Goal: Information Seeking & Learning: Understand process/instructions

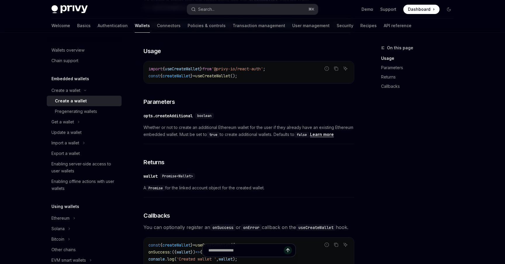
scroll to position [235, 0]
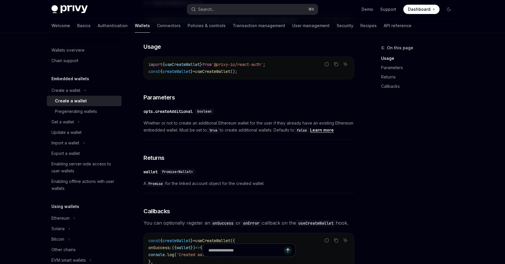
click at [255, 109] on div "​ opts.createAdditional boolean" at bounding box center [245, 111] width 205 height 7
click at [306, 94] on h3 "​ Parameters" at bounding box center [248, 97] width 211 height 8
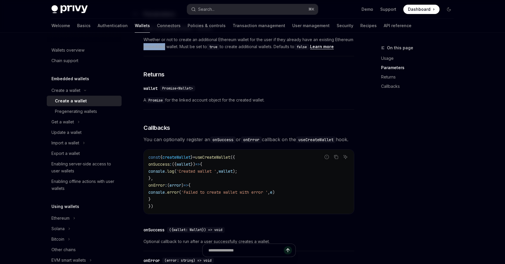
scroll to position [318, 0]
click at [277, 93] on div "​ wallet Promise<Wallet> A Promise for the linked account object for the create…" at bounding box center [248, 97] width 211 height 28
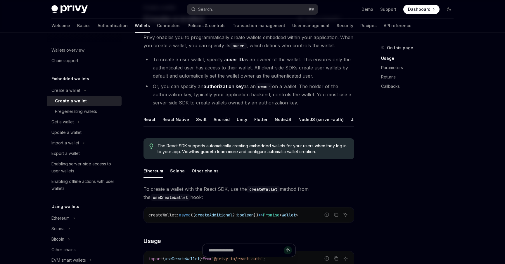
scroll to position [0, 0]
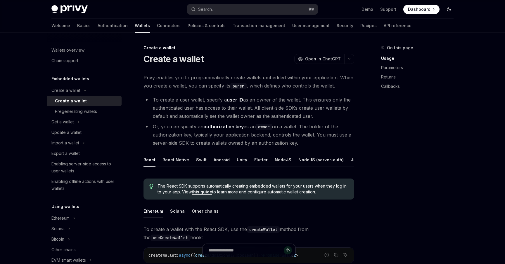
click at [452, 9] on button "Toggle dark mode" at bounding box center [448, 9] width 9 height 9
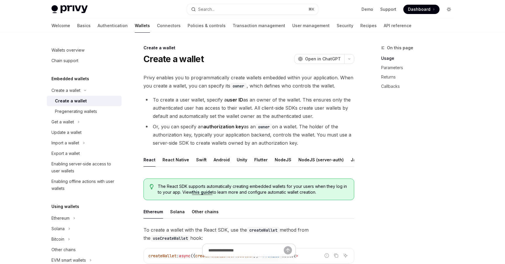
click at [448, 11] on icon "Toggle dark mode" at bounding box center [448, 9] width 5 height 5
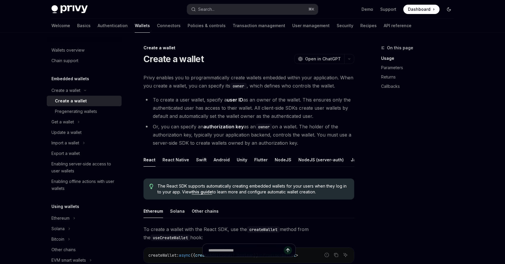
click at [448, 11] on icon "Toggle dark mode" at bounding box center [448, 9] width 5 height 5
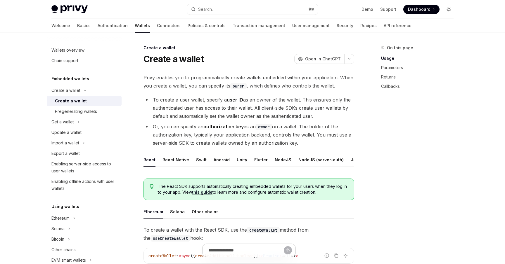
click at [448, 11] on icon "Toggle dark mode" at bounding box center [448, 9] width 5 height 5
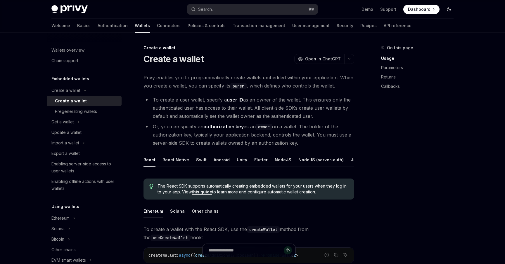
click at [448, 11] on icon "Toggle dark mode" at bounding box center [448, 9] width 5 height 5
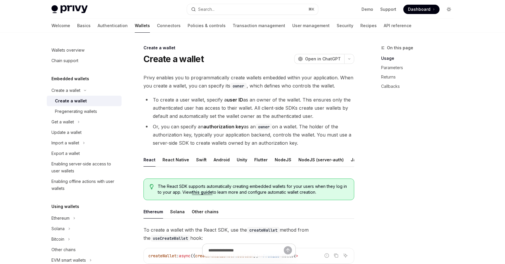
click at [448, 11] on icon "Toggle dark mode" at bounding box center [448, 9] width 5 height 5
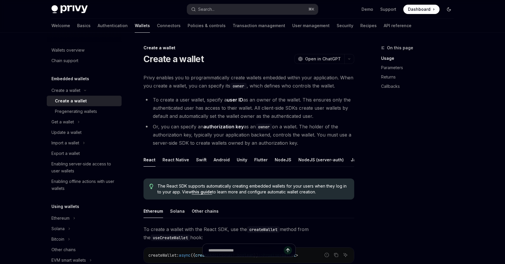
click at [448, 11] on icon "Toggle dark mode" at bounding box center [448, 9] width 5 height 5
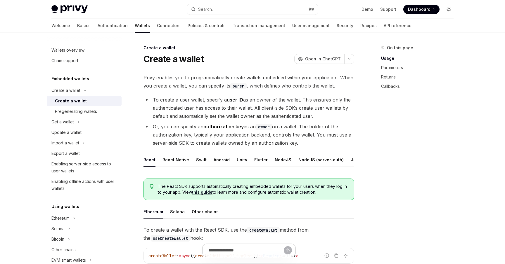
click at [448, 11] on icon "Toggle dark mode" at bounding box center [448, 9] width 5 height 5
type textarea "*"
